Goal: Task Accomplishment & Management: Use online tool/utility

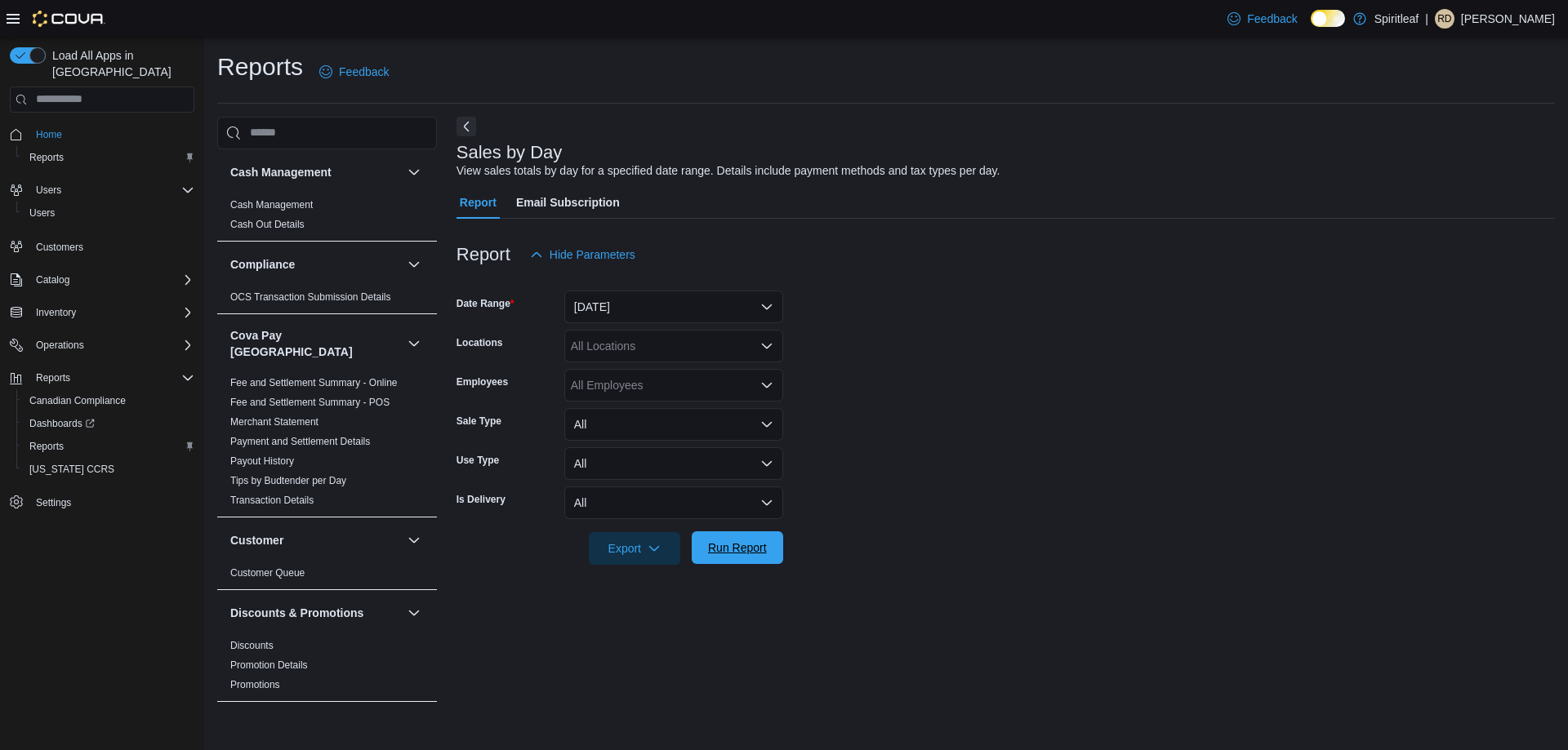
click at [721, 561] on span "Run Report" at bounding box center [737, 548] width 72 height 33
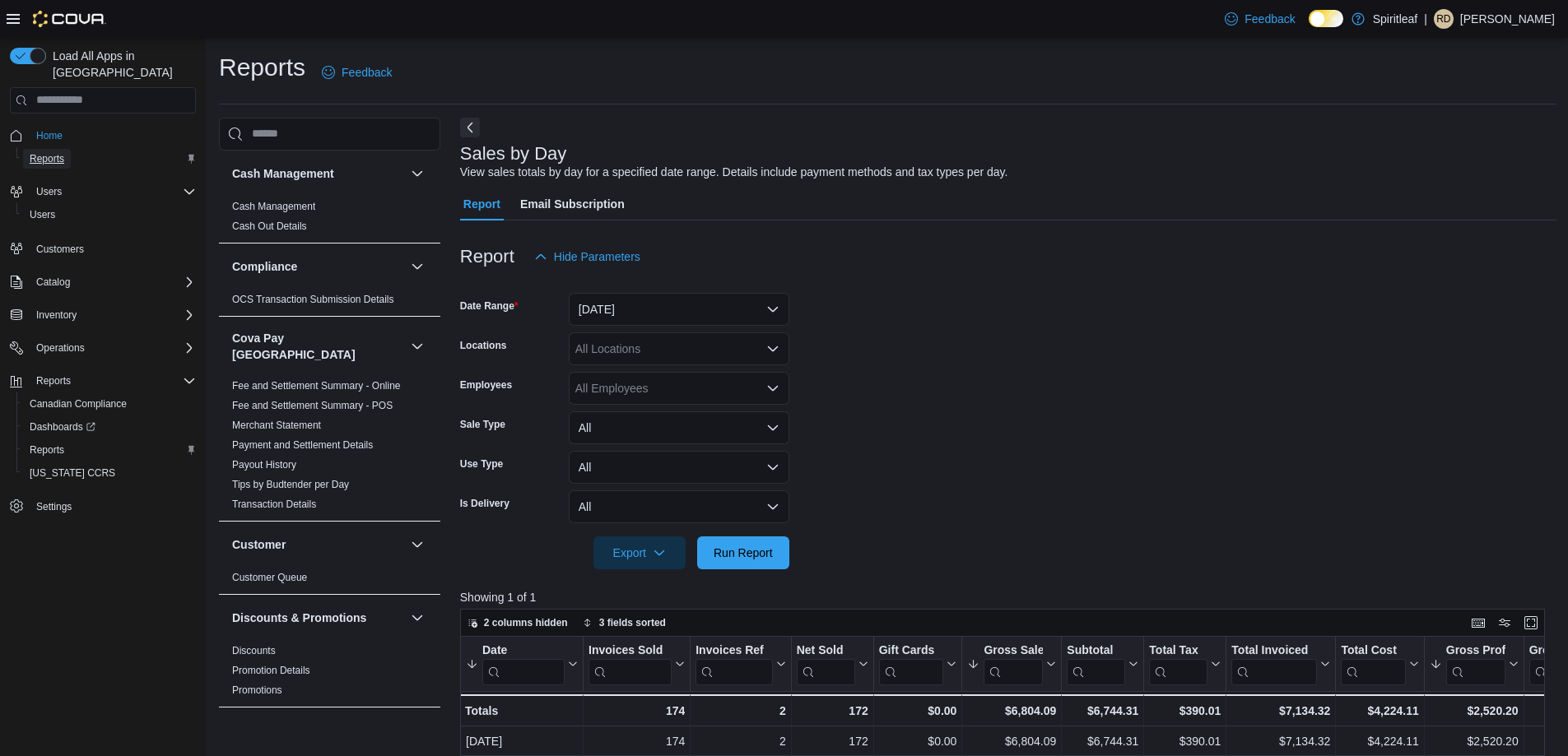
click at [54, 152] on span "Reports" at bounding box center [47, 158] width 35 height 13
click at [47, 129] on span "Home" at bounding box center [49, 135] width 26 height 13
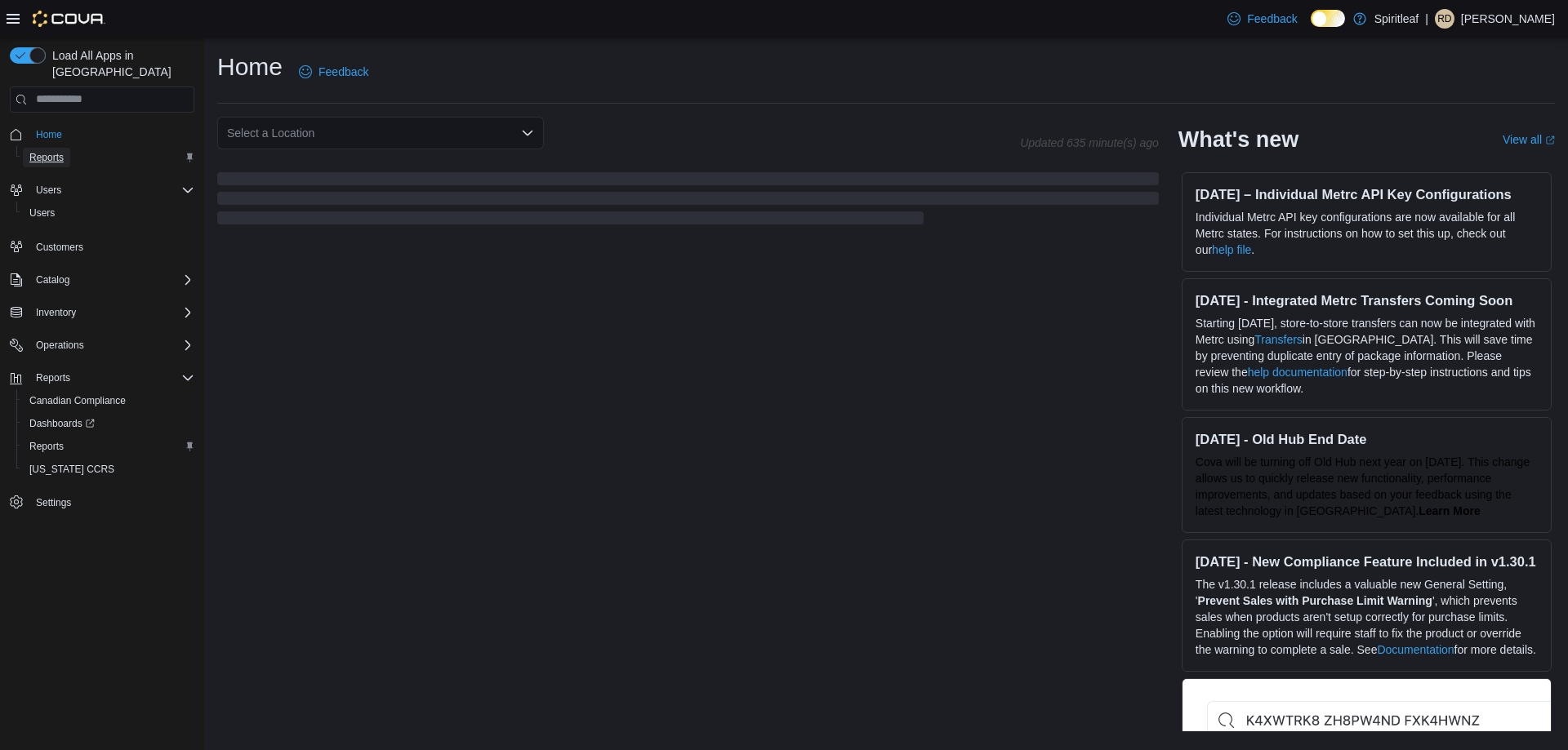
click at [39, 151] on span "Reports" at bounding box center [47, 157] width 35 height 13
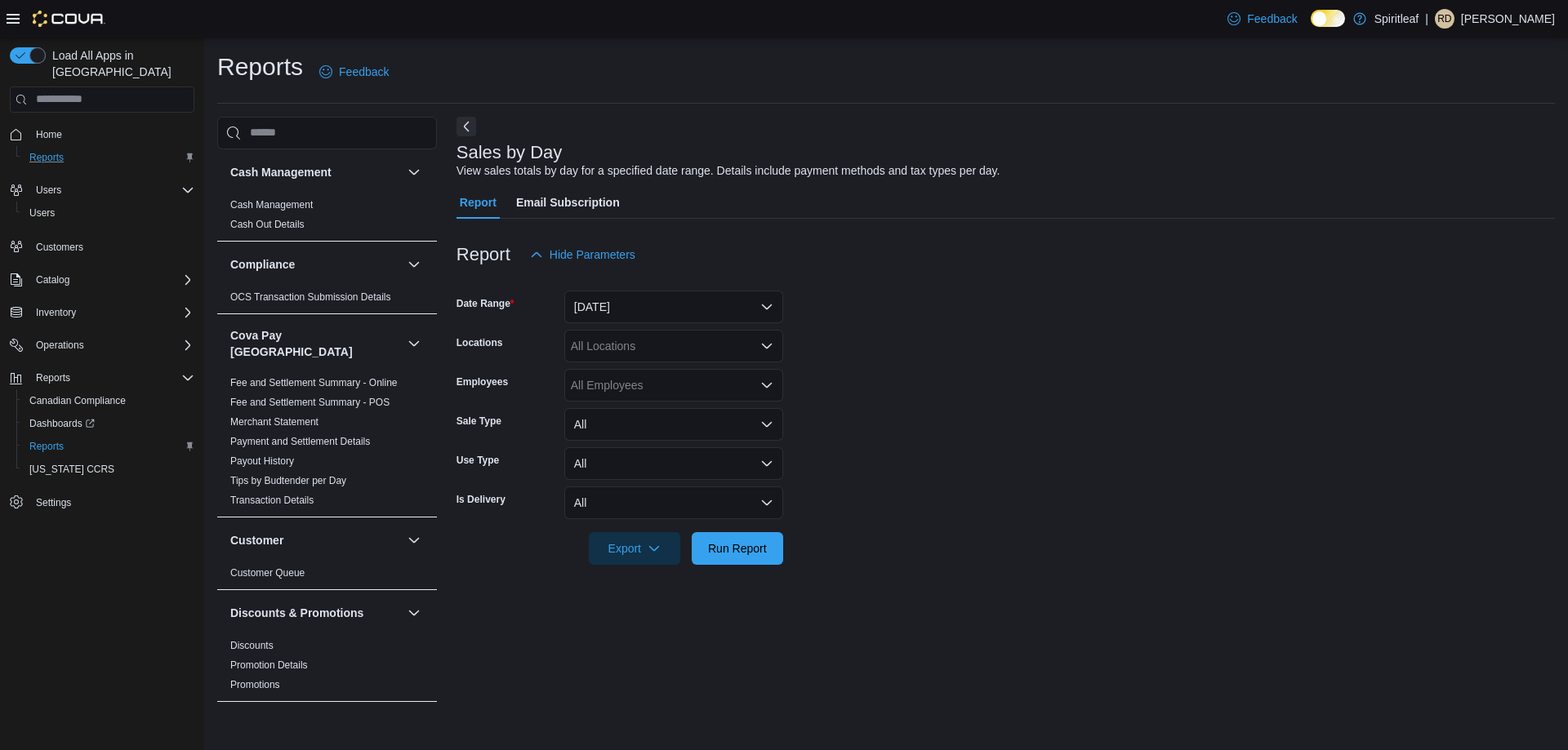
click at [610, 340] on div "All Locations" at bounding box center [673, 346] width 218 height 33
type input "***"
click at [664, 377] on span "401 - St. Vital ([GEOGRAPHIC_DATA])" at bounding box center [723, 373] width 198 height 16
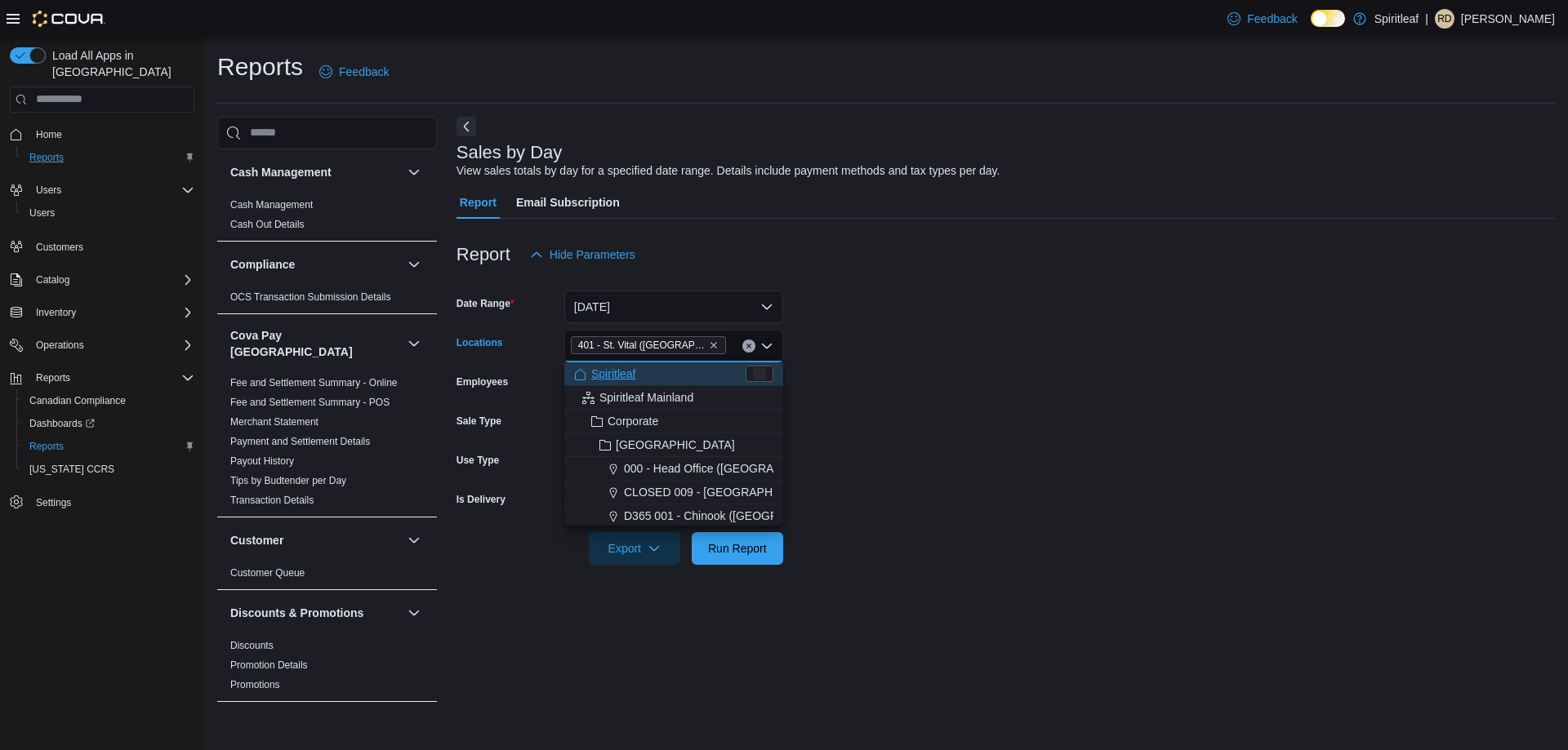
drag, startPoint x: 972, startPoint y: 434, endPoint x: 804, endPoint y: 486, distance: 175.9
click at [949, 441] on form "Date Range [DATE] Locations 401 - [GEOGRAPHIC_DATA] ([GEOGRAPHIC_DATA]) Combo b…" at bounding box center [1005, 417] width 1098 height 294
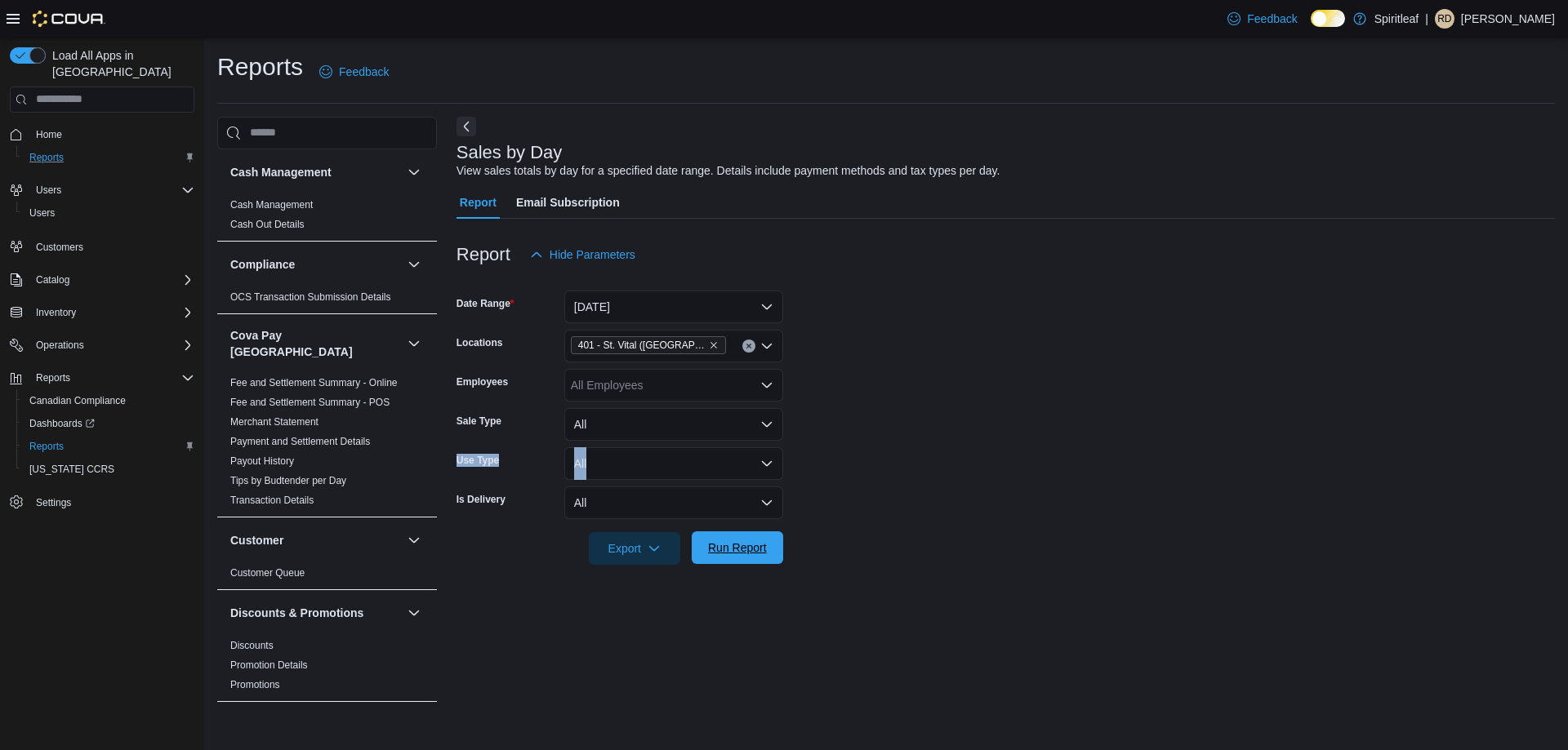
click at [775, 562] on button "Run Report" at bounding box center [737, 548] width 91 height 33
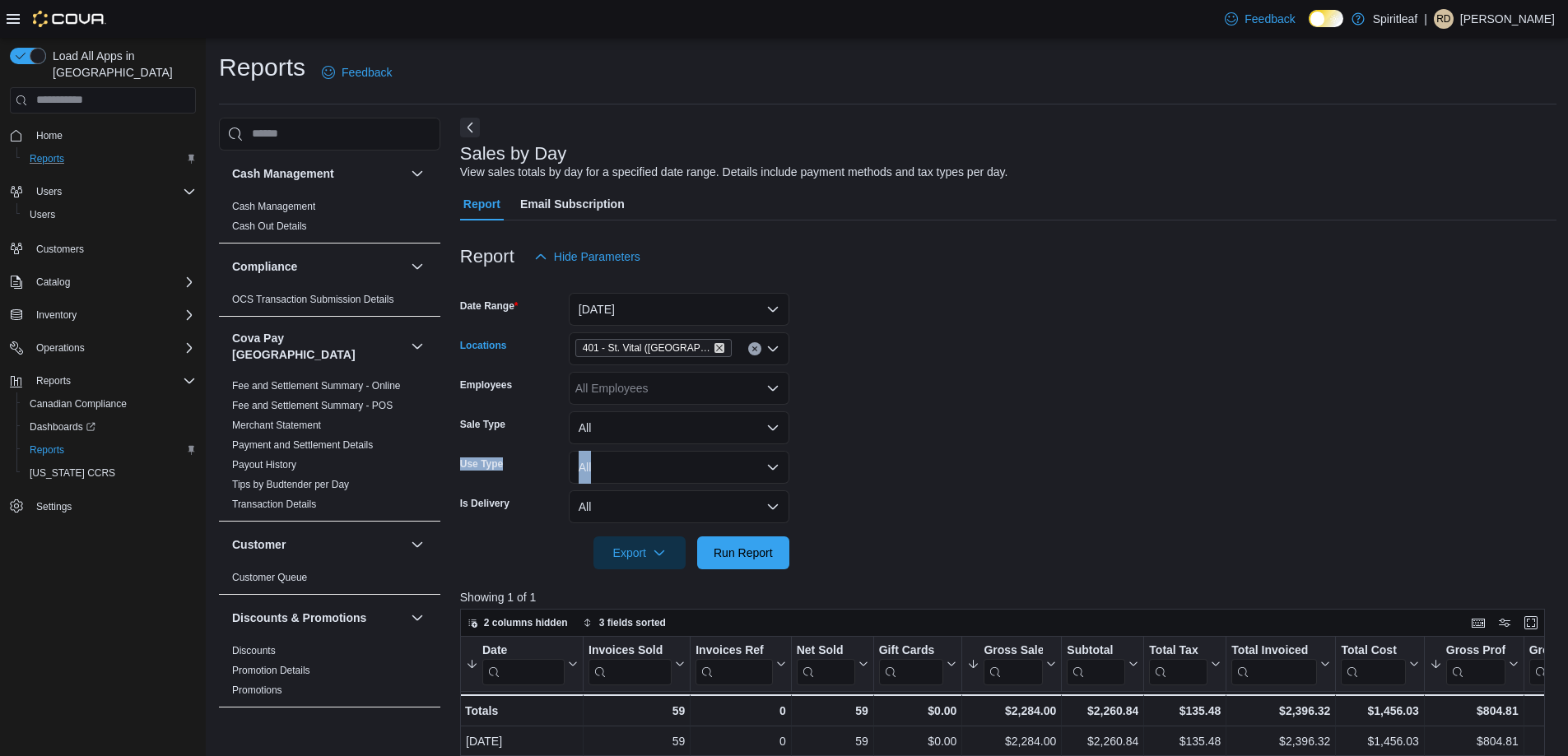
click at [714, 351] on icon "Remove 401 - St. Vital (Winnipeg) from selection in this group" at bounding box center [720, 348] width 10 height 10
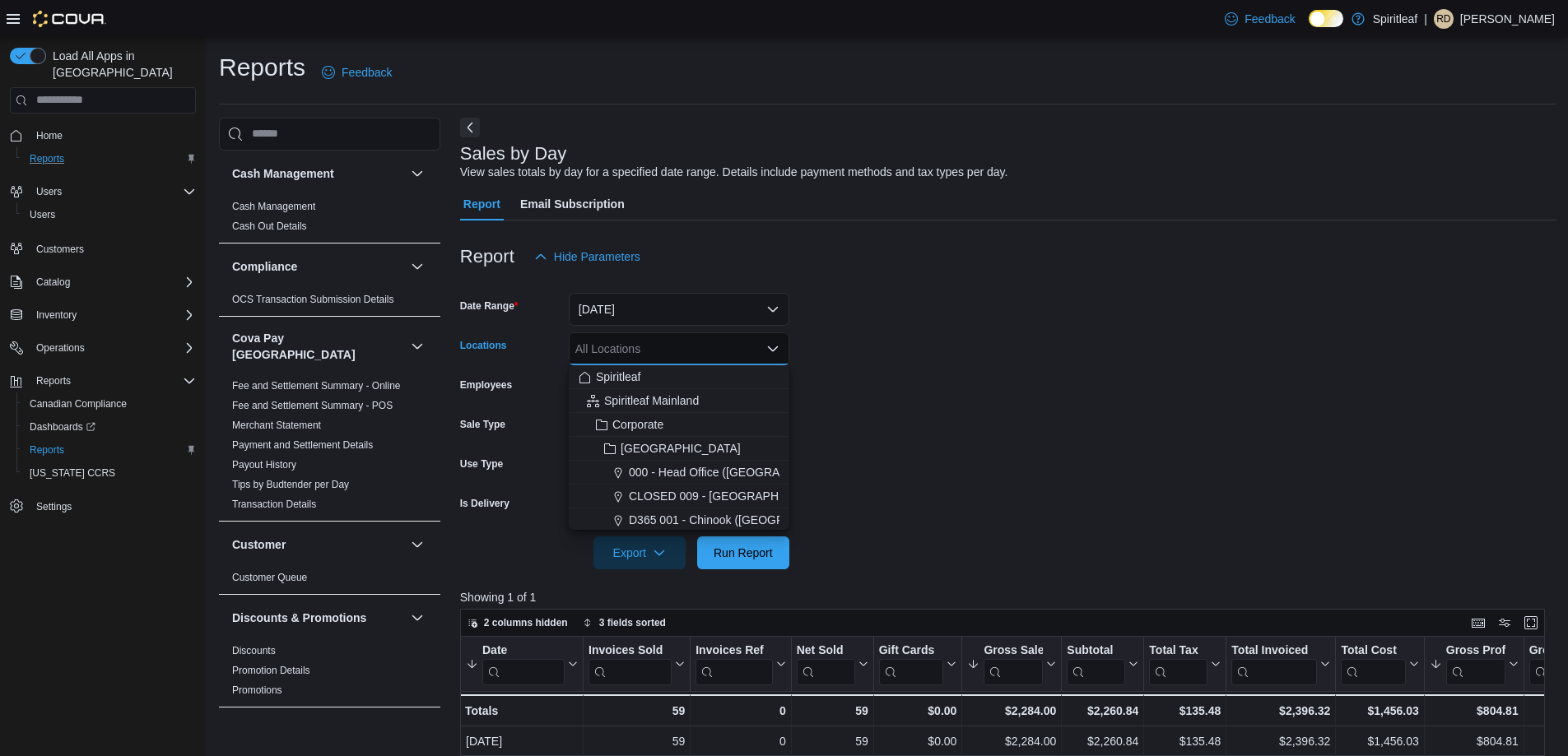
click at [897, 340] on form "Date Range [DATE] Locations All Locations Combo box. Selected. Combo box input.…" at bounding box center [1008, 421] width 1097 height 296
